Goal: Task Accomplishment & Management: Use online tool/utility

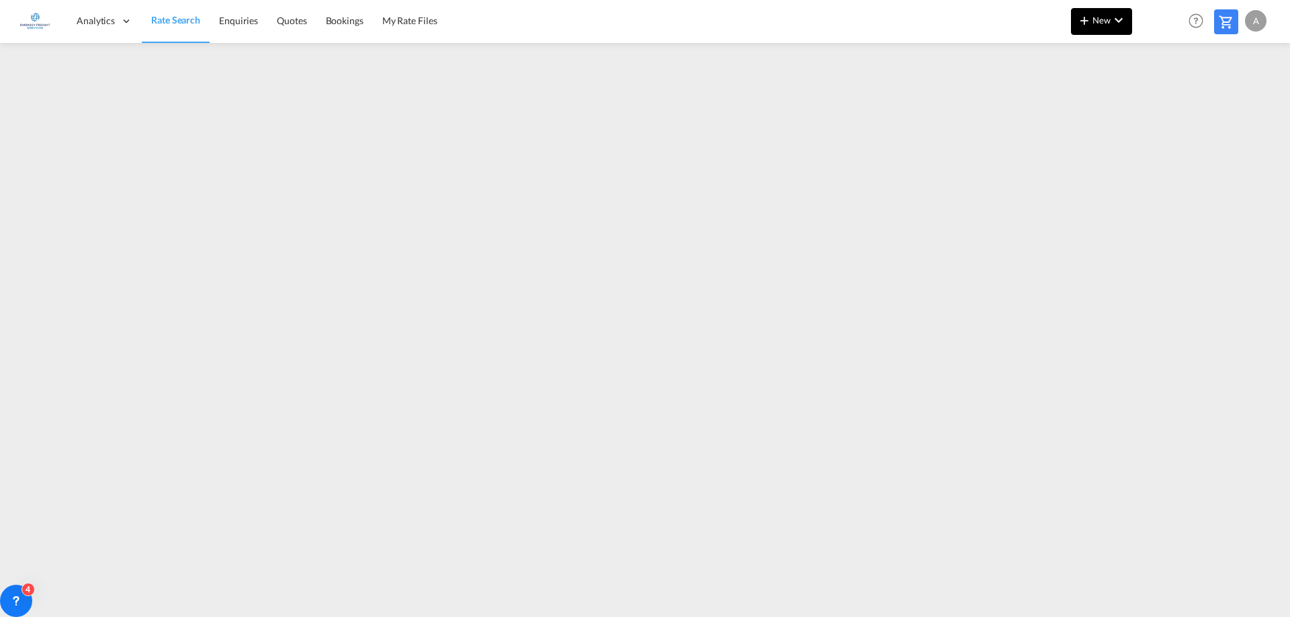
click at [1123, 15] on md-icon "icon-chevron-down" at bounding box center [1118, 20] width 16 height 16
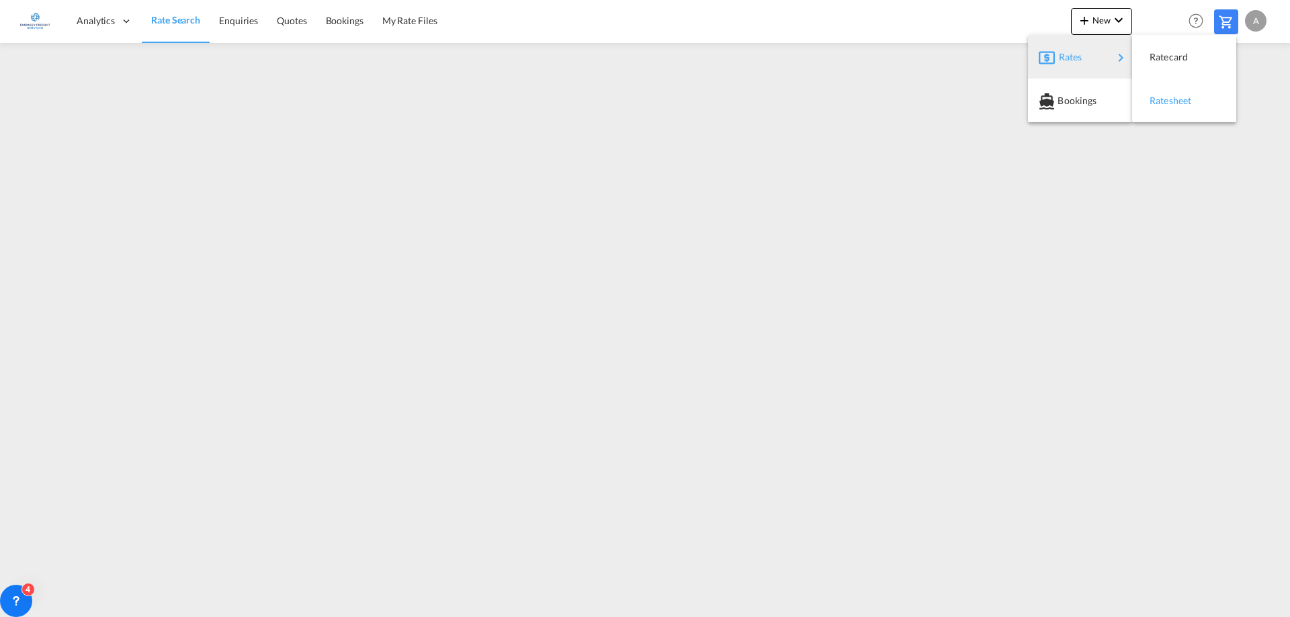
click at [1164, 103] on span "Ratesheet" at bounding box center [1156, 100] width 15 height 27
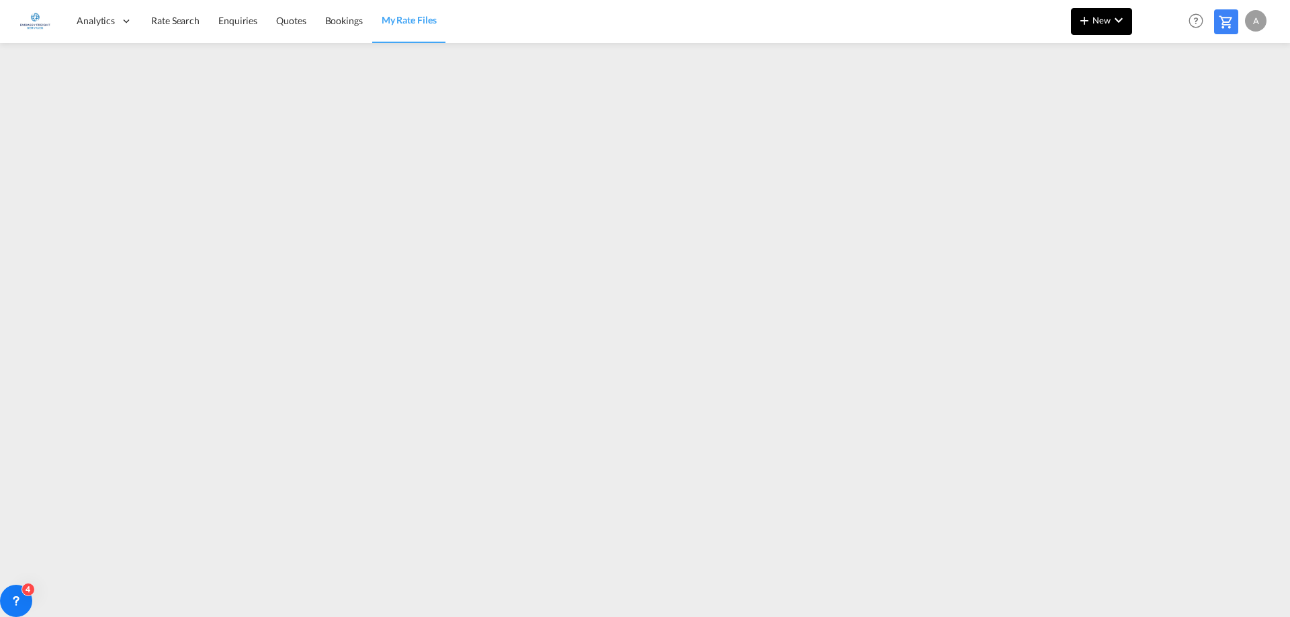
click at [1104, 24] on span "New" at bounding box center [1101, 20] width 50 height 11
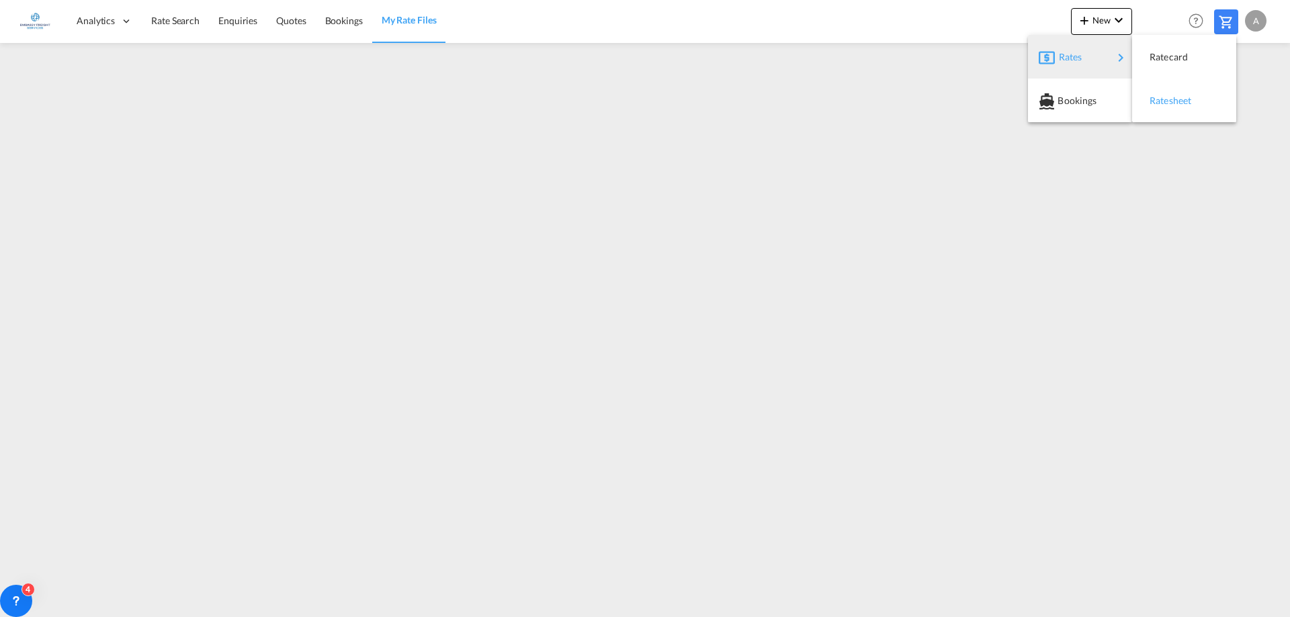
click at [1164, 98] on span "Ratesheet" at bounding box center [1156, 100] width 15 height 27
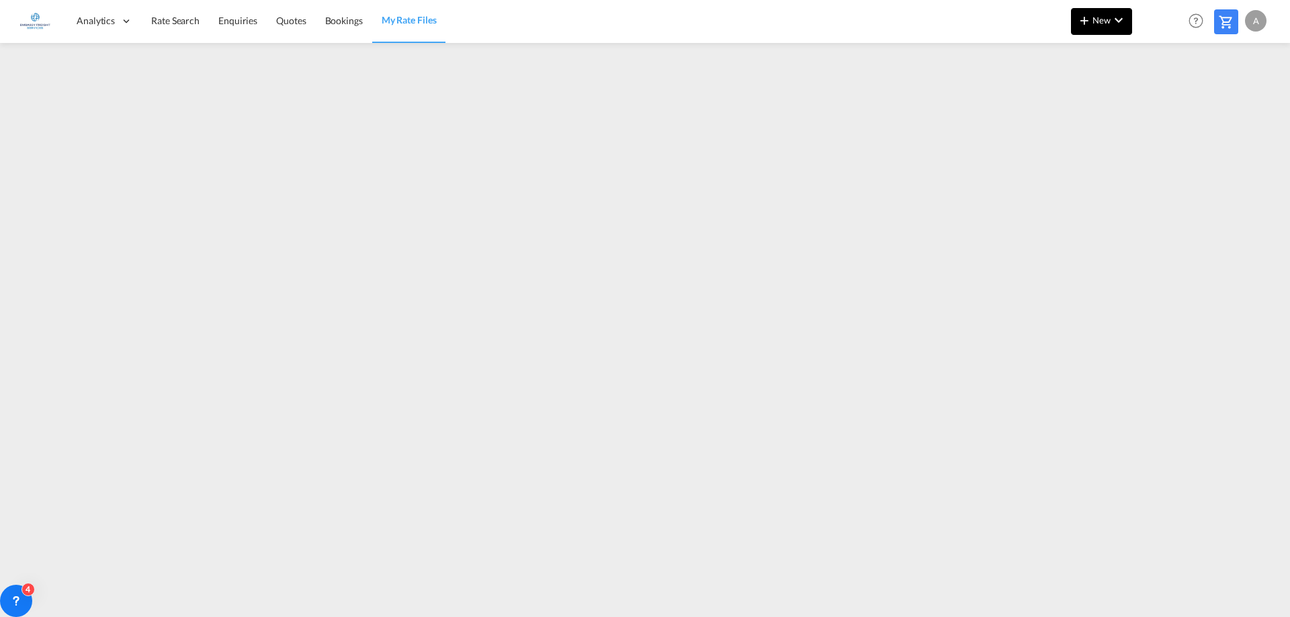
click at [1099, 32] on button "New" at bounding box center [1101, 21] width 61 height 27
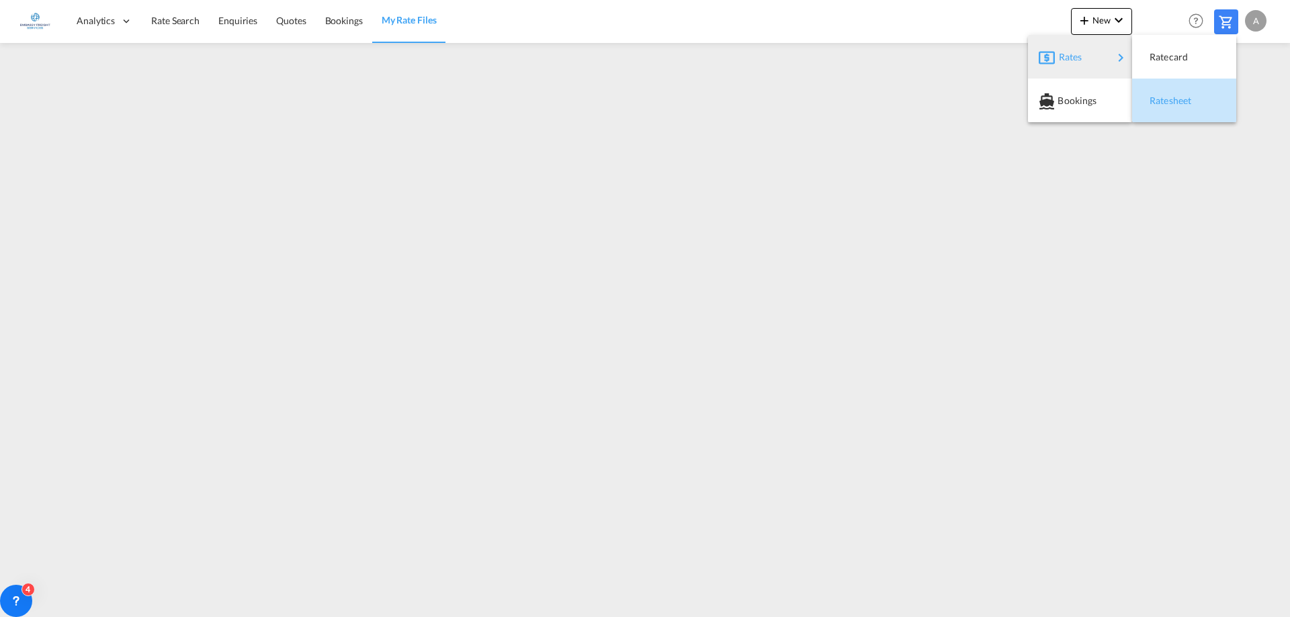
click at [1164, 98] on span "Ratesheet" at bounding box center [1156, 100] width 15 height 27
